Goal: Transaction & Acquisition: Purchase product/service

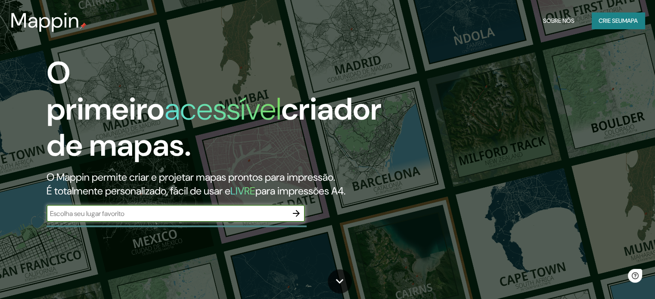
click at [233, 209] on input "text" at bounding box center [167, 214] width 241 height 10
type input "[GEOGRAPHIC_DATA]"
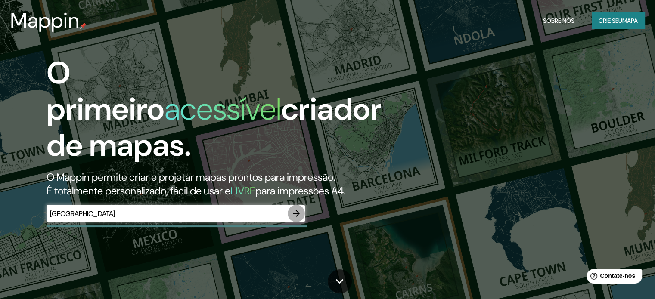
click at [295, 215] on icon "button" at bounding box center [296, 214] width 10 height 10
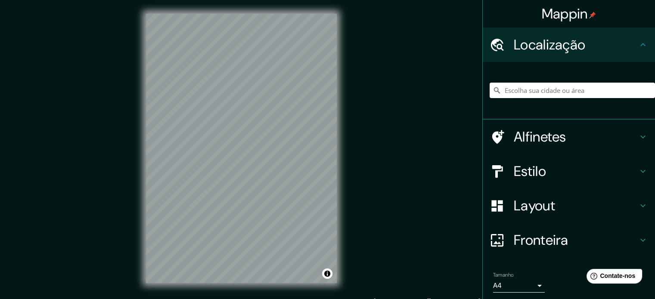
click at [517, 97] on input "Escolha sua cidade ou área" at bounding box center [572, 91] width 165 height 16
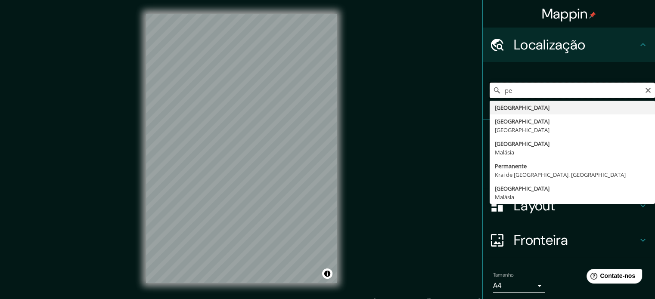
type input "p"
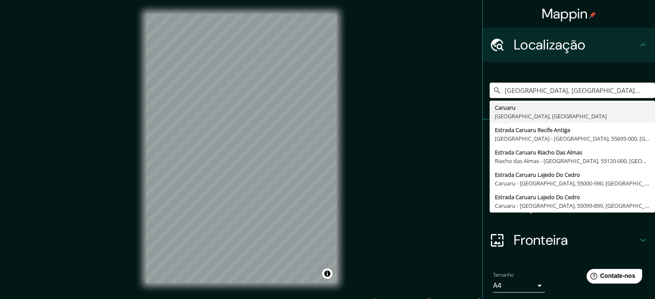
type input "[GEOGRAPHIC_DATA], [GEOGRAPHIC_DATA], [GEOGRAPHIC_DATA]"
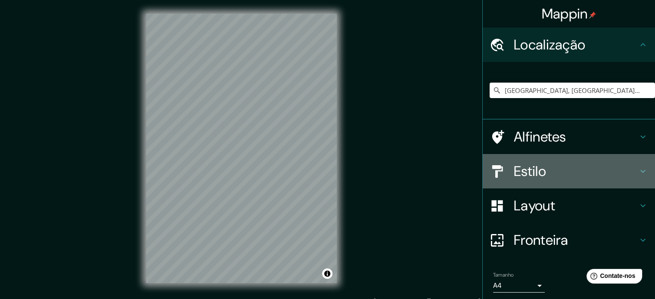
click at [543, 165] on h4 "Estilo" at bounding box center [576, 171] width 124 height 17
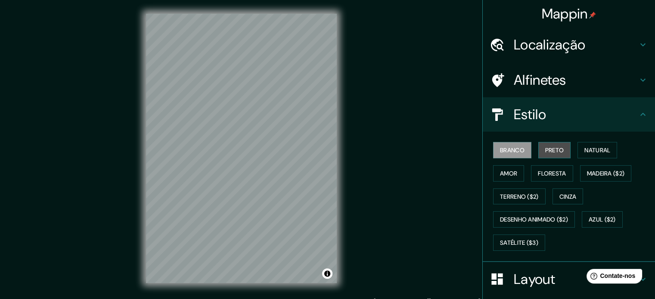
click at [553, 154] on font "Preto" at bounding box center [554, 150] width 19 height 11
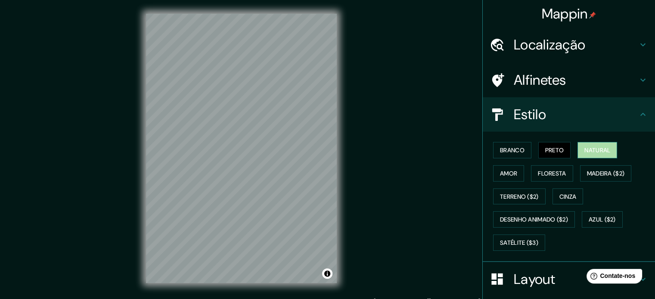
click at [585, 153] on font "Natural" at bounding box center [598, 151] width 26 height 8
click at [511, 168] on font "Amor" at bounding box center [508, 173] width 17 height 11
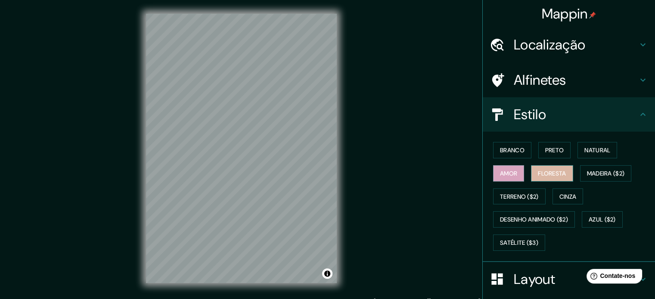
click at [545, 172] on font "Floresta" at bounding box center [552, 174] width 28 height 8
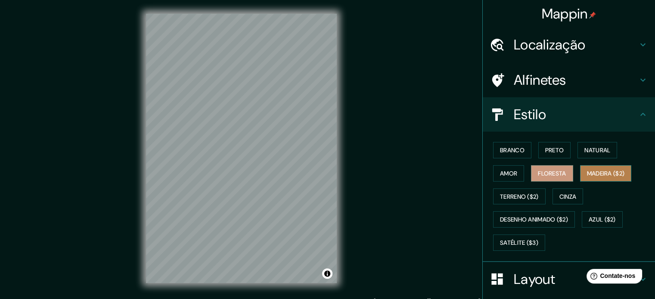
click at [587, 172] on font "Madeira ($2)" at bounding box center [606, 174] width 38 height 8
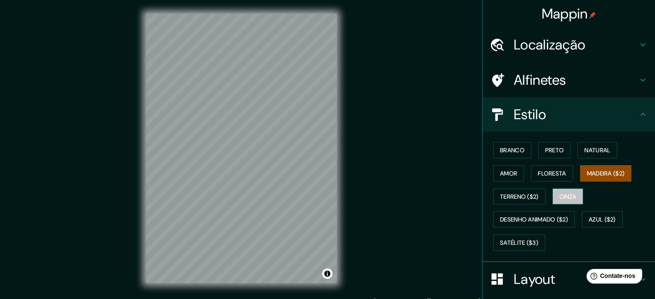
click at [565, 199] on font "Cinza" at bounding box center [568, 196] width 17 height 11
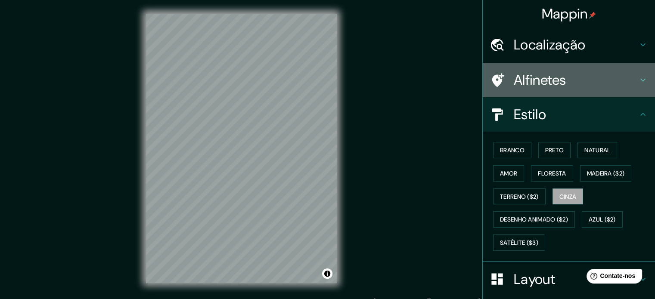
click at [539, 72] on font "Alfinetes" at bounding box center [540, 80] width 53 height 18
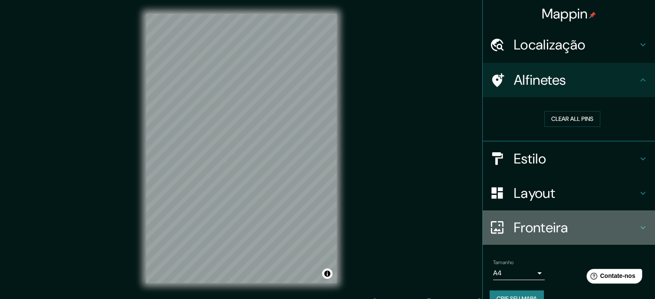
click at [542, 222] on font "Fronteira" at bounding box center [541, 228] width 55 height 18
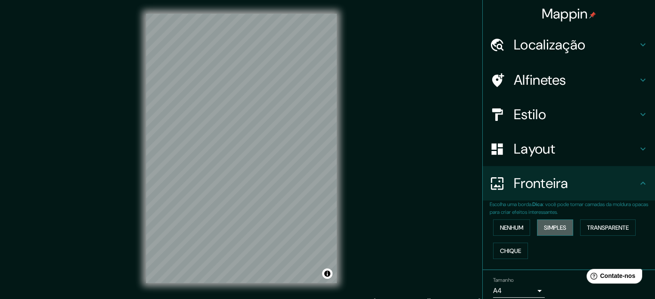
click at [544, 227] on font "Simples" at bounding box center [555, 228] width 22 height 8
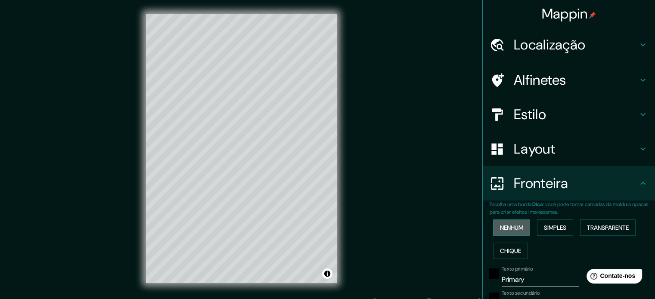
click at [511, 222] on font "Nenhum" at bounding box center [511, 227] width 23 height 11
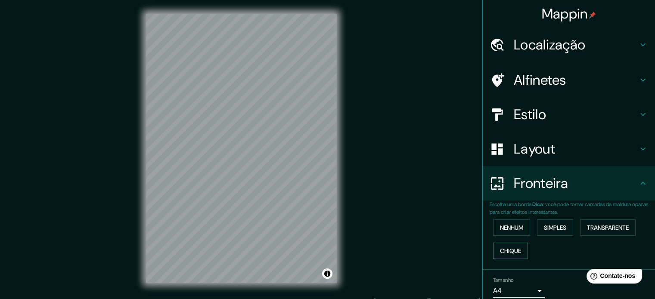
click at [512, 258] on button "Chique" at bounding box center [510, 251] width 35 height 16
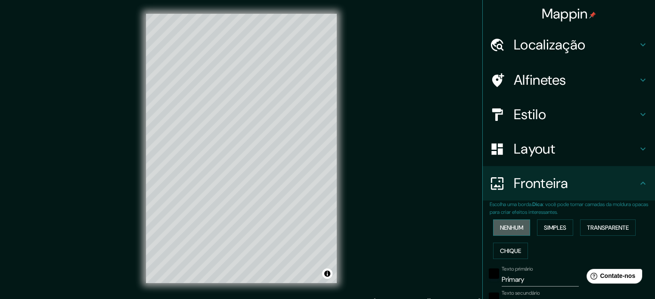
click at [509, 224] on font "Nenhum" at bounding box center [511, 228] width 23 height 8
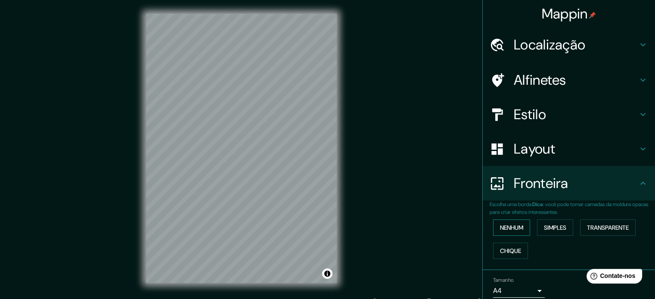
scroll to position [34, 0]
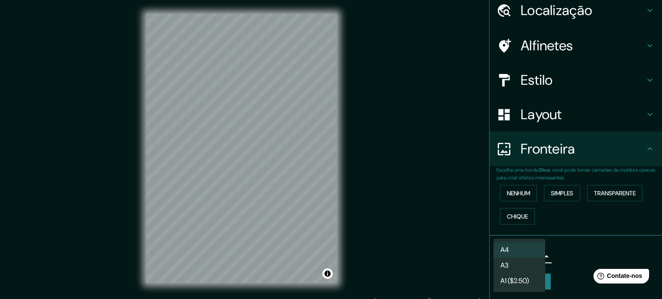
click at [523, 251] on body "Mappin Localização [GEOGRAPHIC_DATA], [GEOGRAPHIC_DATA], [GEOGRAPHIC_DATA] [GEO…" at bounding box center [331, 149] width 662 height 299
click at [522, 265] on li "A3" at bounding box center [519, 267] width 52 height 16
type input "a4"
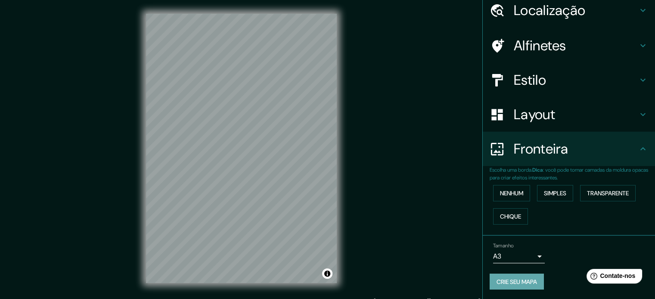
click at [500, 283] on font "Crie seu mapa" at bounding box center [517, 282] width 41 height 8
